Goal: Task Accomplishment & Management: Manage account settings

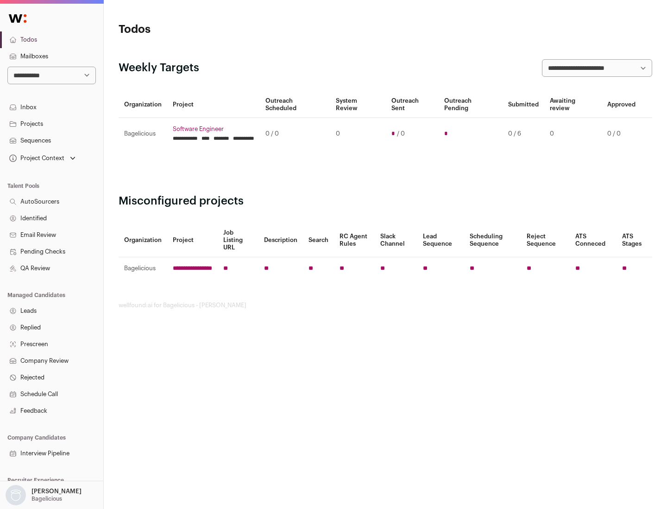
click at [51, 124] on link "Projects" at bounding box center [51, 124] width 103 height 17
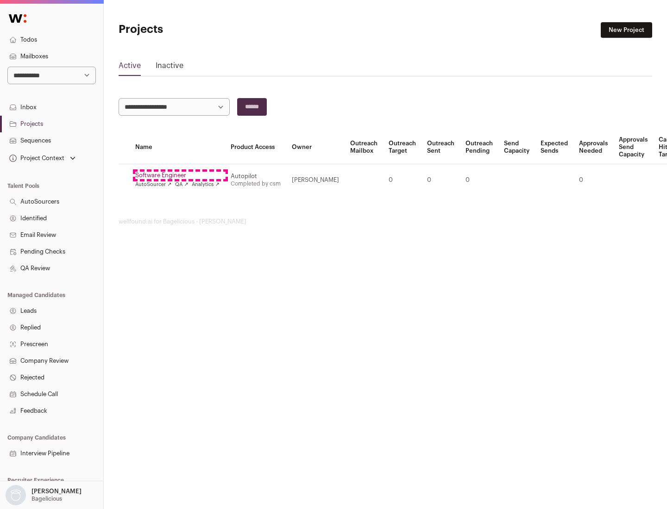
click at [180, 175] on link "Software Engineer" at bounding box center [177, 175] width 84 height 7
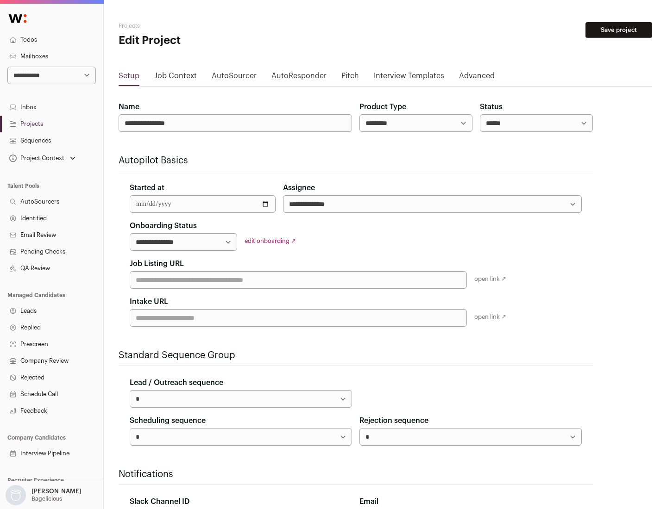
click at [618, 30] on button "Save project" at bounding box center [618, 30] width 67 height 16
